Goal: Find specific page/section: Find specific page/section

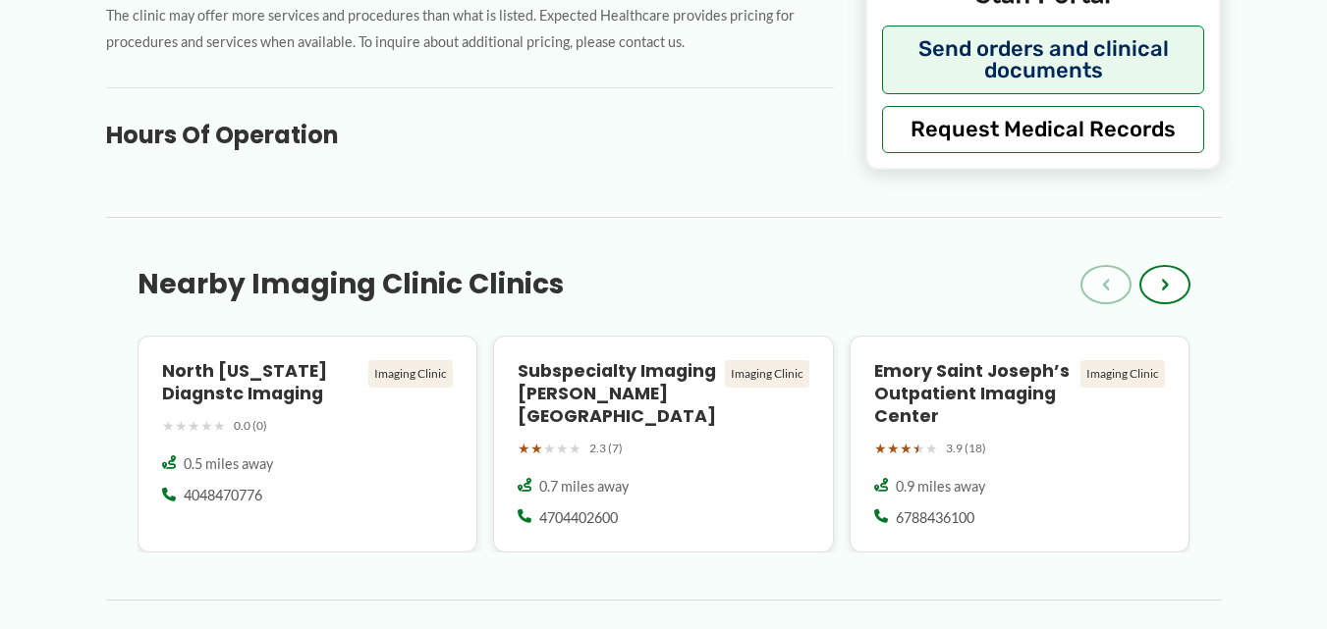
scroll to position [1009, 0]
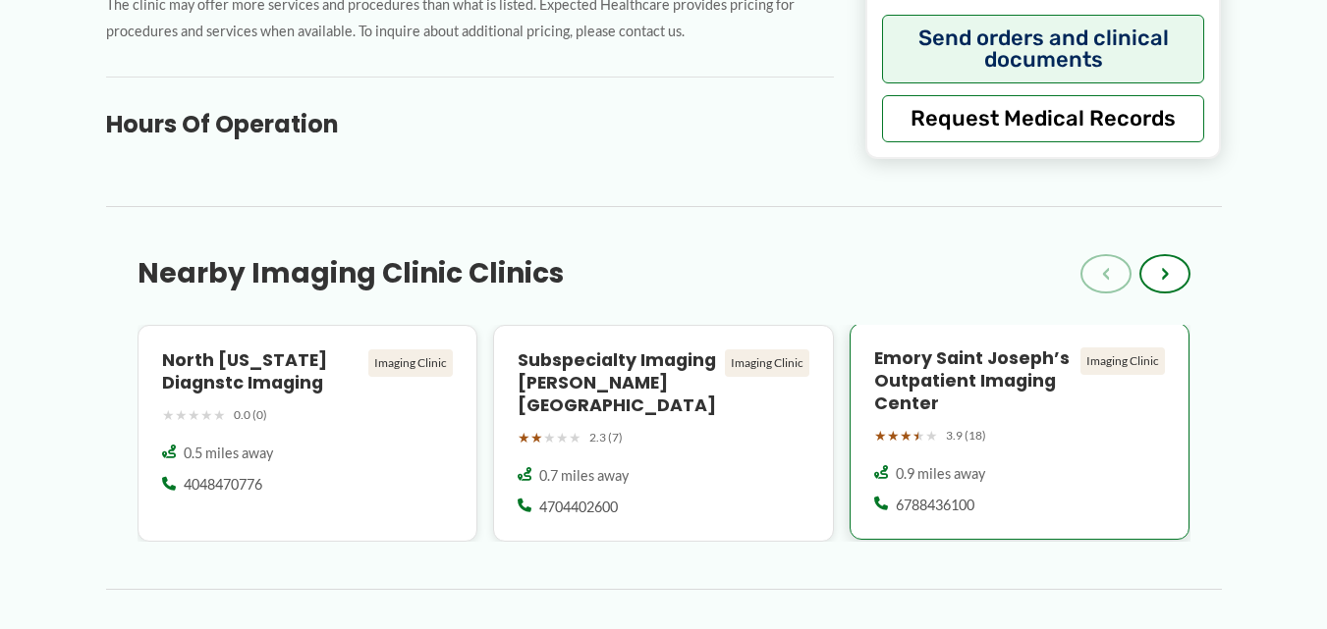
click at [967, 395] on h4 "Emory Saint Joseph’s Outpatient Imaging Center" at bounding box center [973, 382] width 199 height 68
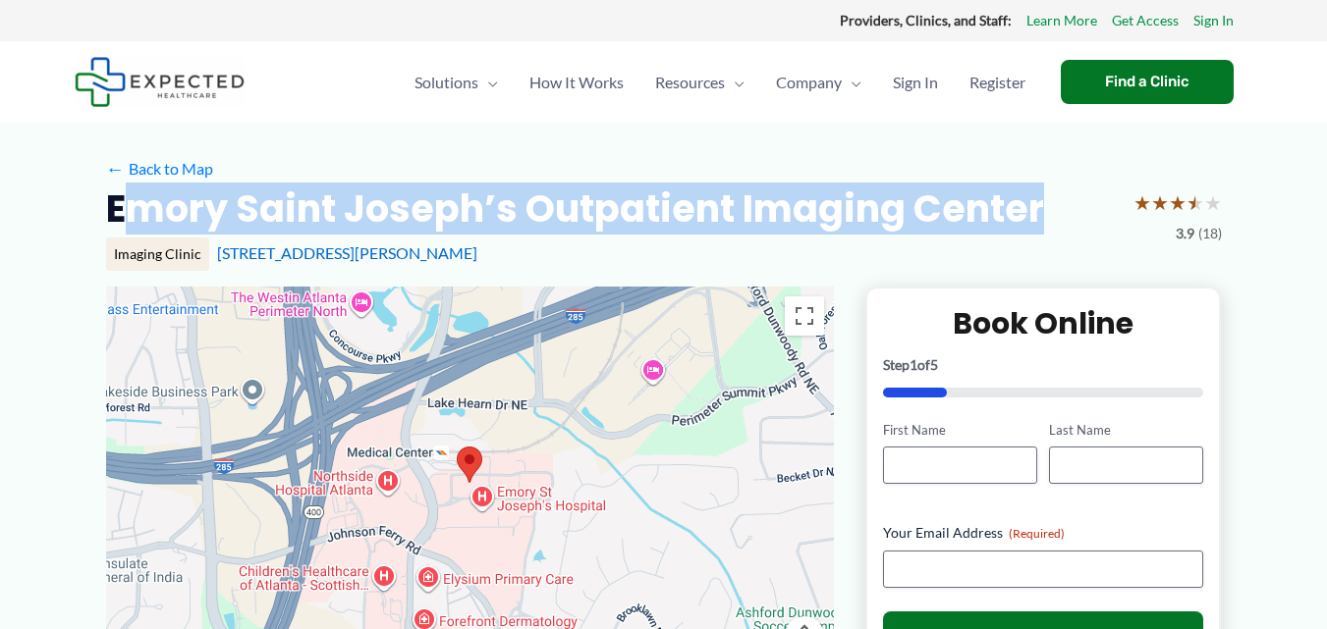
drag, startPoint x: 1039, startPoint y: 209, endPoint x: 135, endPoint y: 192, distance: 904.6
click at [135, 192] on h2 "Emory Saint Joseph’s Outpatient Imaging Center" at bounding box center [575, 209] width 938 height 48
copy h2 "mory Saint Joseph’s Outpatient Imaging Center"
